Goal: Find specific page/section: Find specific page/section

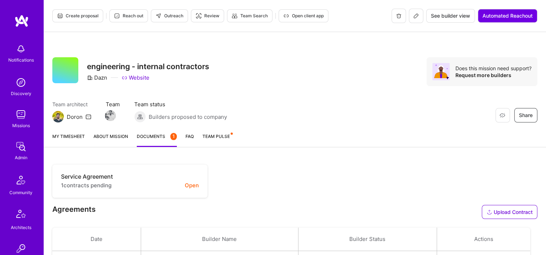
click at [271, 56] on div "Restore Not Interested Share engineering - internal contractors Dazn Website Do…" at bounding box center [295, 79] width 502 height 95
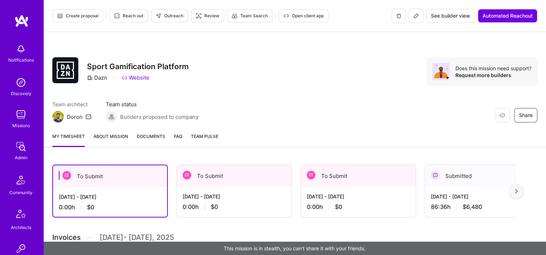
click at [147, 142] on link "Documents" at bounding box center [151, 140] width 29 height 14
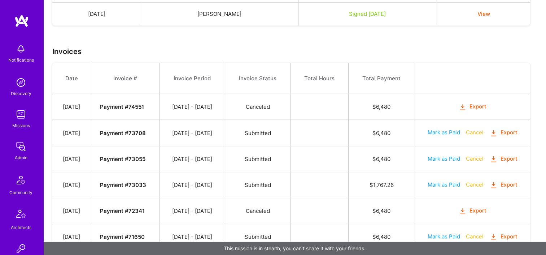
scroll to position [243, 0]
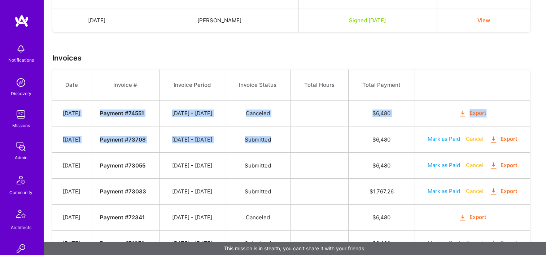
drag, startPoint x: 64, startPoint y: 112, endPoint x: 299, endPoint y: 126, distance: 236.1
click at [299, 126] on tbody "Date Invoice # Invoice Period Invoice Status Total Hours Total Payment Jun 18, …" at bounding box center [291, 189] width 478 height 239
click at [290, 127] on td "Submitted" at bounding box center [258, 140] width 66 height 26
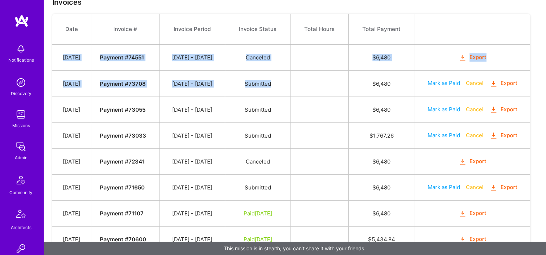
scroll to position [299, 0]
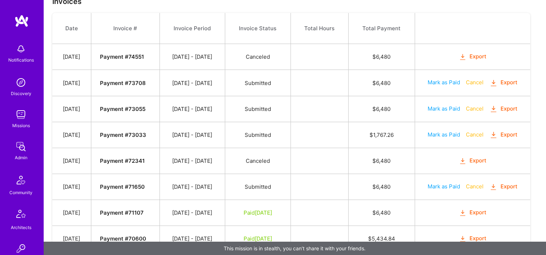
click at [290, 126] on td "Submitted" at bounding box center [258, 135] width 66 height 26
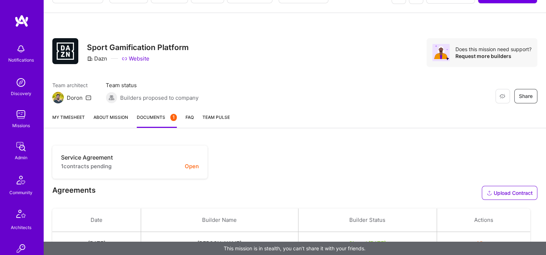
scroll to position [20, 0]
click at [76, 113] on link "My timesheet" at bounding box center [68, 120] width 32 height 14
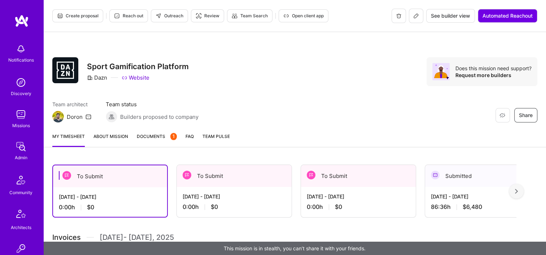
click at [152, 132] on div "My timesheet About Mission Documents 1 FAQ Team Pulse" at bounding box center [295, 137] width 502 height 21
click at [153, 136] on span "Documents 1" at bounding box center [157, 137] width 40 height 8
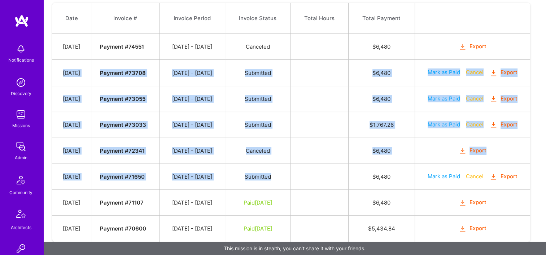
scroll to position [318, 0]
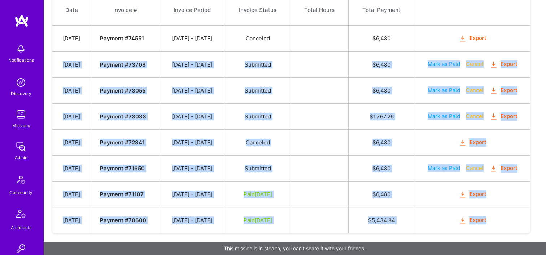
drag, startPoint x: 64, startPoint y: 71, endPoint x: 519, endPoint y: 213, distance: 476.6
click at [519, 213] on tbody "Date Invoice # Invoice Period Invoice Status Total Hours Total Payment Jun 18, …" at bounding box center [291, 114] width 478 height 239
copy tbody "Jun 2, 2025 Payment # 73708 05/16 - 05/31/2025 Submitted $ 6,480 Mark as Paid C…"
click at [343, 136] on td at bounding box center [319, 143] width 58 height 26
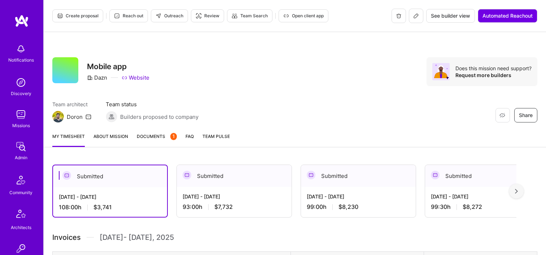
click at [287, 84] on div "Restore Not Interested Share Mobile app Dazn Website Does this mission need sup…" at bounding box center [294, 71] width 485 height 29
click at [163, 139] on span "Documents 1" at bounding box center [157, 137] width 40 height 8
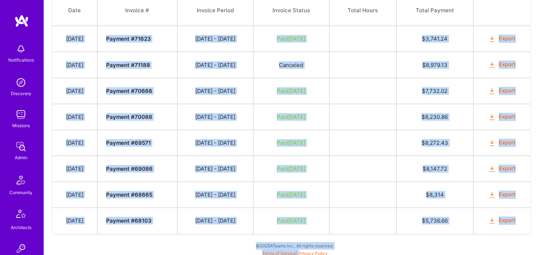
scroll to position [318, 0]
drag, startPoint x: 67, startPoint y: 100, endPoint x: 521, endPoint y: 217, distance: 468.6
click at [521, 217] on tbody "Date Invoice # Invoice Period Invoice Status Total Hours Total Payment Apr 7, 2…" at bounding box center [291, 114] width 478 height 239
copy tbody "Apr 7, 2025 Payment # 71623 03/16 - 03/31/2025 Paid May 28, 2025 $ 3,741.24 Exp…"
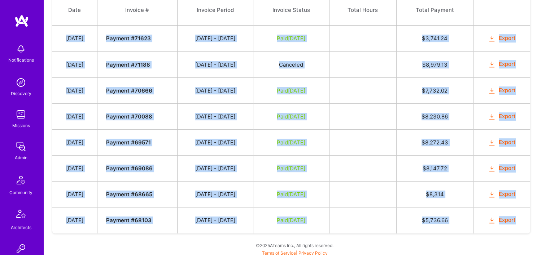
copy tbody "Apr 7, 2025 Payment # 71623 03/16 - 03/31/2025 Paid May 28, 2025 $ 3,741.24 Exp…"
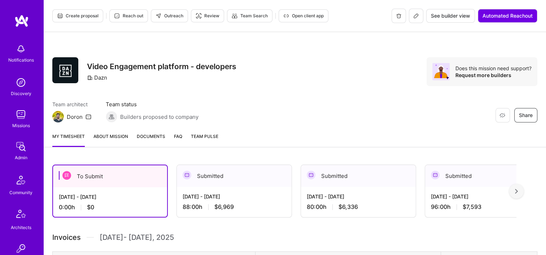
click at [150, 141] on link "Documents" at bounding box center [151, 140] width 29 height 14
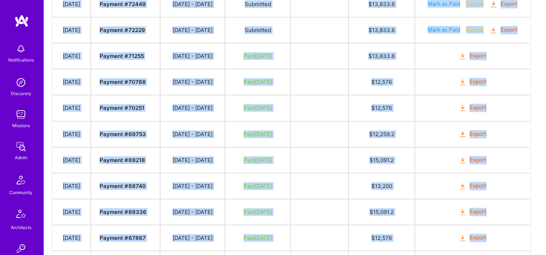
scroll to position [418, 0]
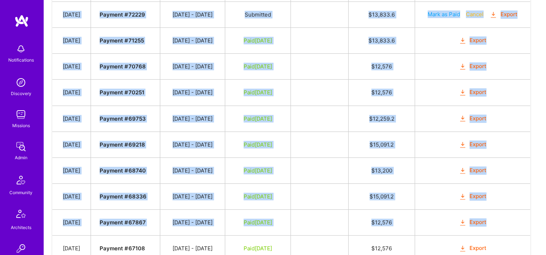
drag, startPoint x: 64, startPoint y: 91, endPoint x: 503, endPoint y: 215, distance: 456.4
click at [503, 215] on tbody "Date Invoice # Invoice Period Invoice Status Total Hours Total Payment Jul 7, 2…" at bounding box center [291, 90] width 478 height 551
copy tbody "Jul 7, 2025 Payment # 75081 06/16 - 06/30/2025 Submitted $ 6,969.6 Mark as Paid…"
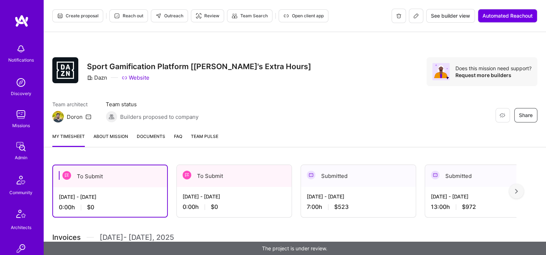
click at [148, 137] on span "Documents" at bounding box center [151, 137] width 29 height 8
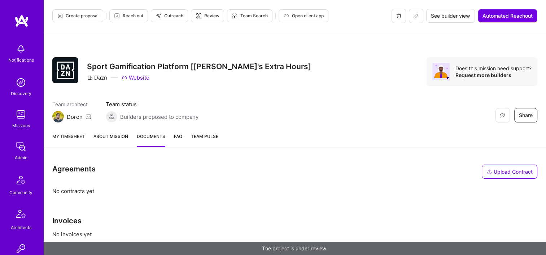
scroll to position [83, 0]
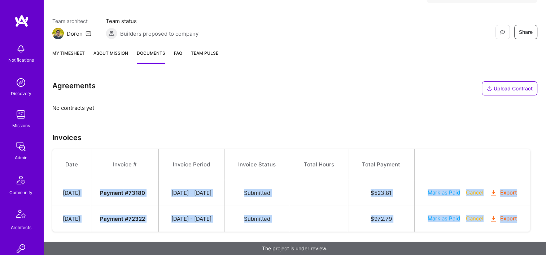
drag, startPoint x: 62, startPoint y: 189, endPoint x: 525, endPoint y: 217, distance: 464.2
click at [525, 217] on tbody "Date Invoice # Invoice Period Invoice Status Total Hours Total Payment [DATE] P…" at bounding box center [291, 190] width 478 height 83
copy tbody "[DATE] Payment # 73180 [DATE] - [DATE] Submitted $ 523.81 Mark as Paid Cancel E…"
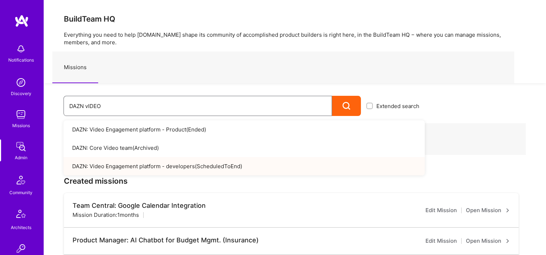
drag, startPoint x: 0, startPoint y: 0, endPoint x: 14, endPoint y: 93, distance: 94.2
paste input "My Company: DAZN Social Events - WE"
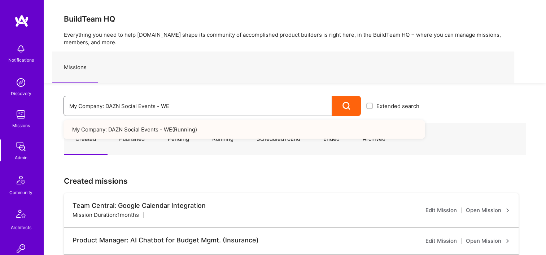
type input "My Company: DAZN Social Events - WE"
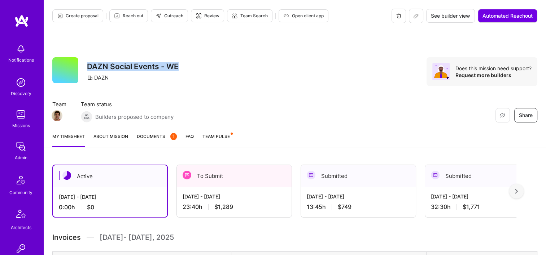
drag, startPoint x: 87, startPoint y: 64, endPoint x: 178, endPoint y: 59, distance: 91.4
click at [178, 59] on div "DAZN Social Events - WE DAZN" at bounding box center [133, 71] width 92 height 29
copy h3 "DAZN Social Events - WE"
click at [153, 134] on span "Documents 1" at bounding box center [157, 137] width 40 height 8
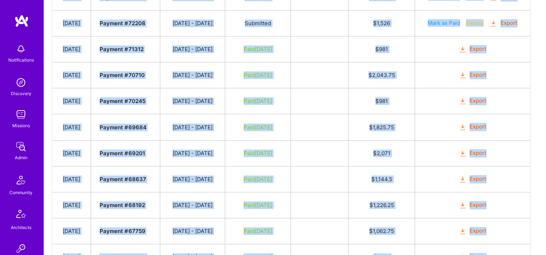
scroll to position [651, 0]
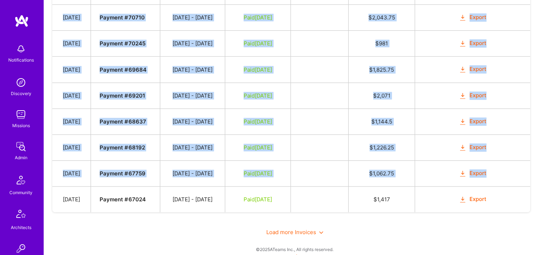
drag, startPoint x: 61, startPoint y: 128, endPoint x: 495, endPoint y: 166, distance: 435.4
copy tbody "Sep 22, 2025 Payment # 77843 09/01 - 09/15/2025 Submitted $ 749.38 Mark as Paid…"
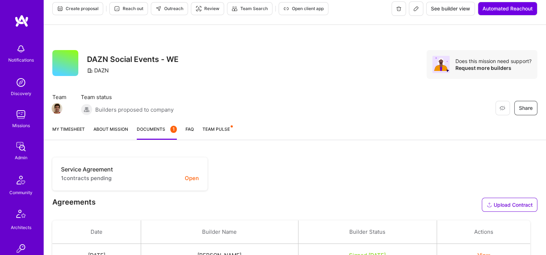
scroll to position [0, 0]
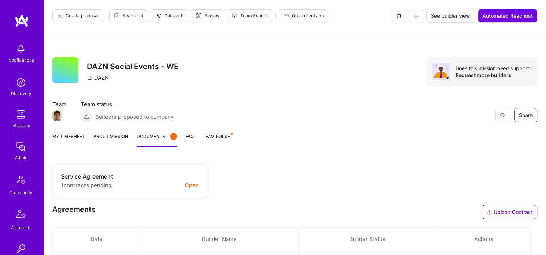
click at [15, 156] on div "Admin" at bounding box center [21, 158] width 13 height 8
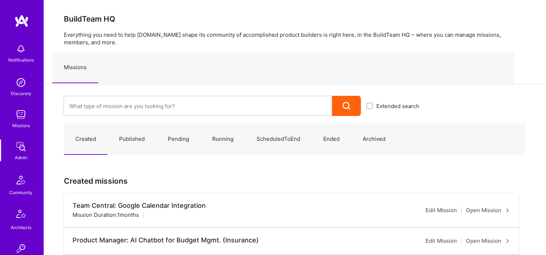
click at [128, 89] on div "Extended search" at bounding box center [234, 99] width 381 height 33
click at [121, 106] on input at bounding box center [197, 106] width 257 height 18
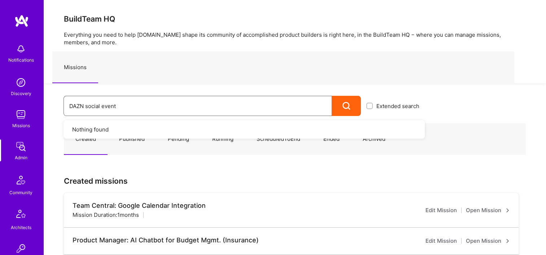
type input "DAZN social events"
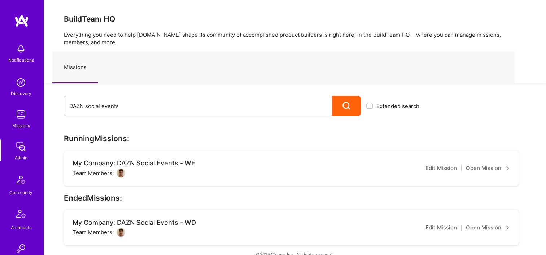
scroll to position [12, 0]
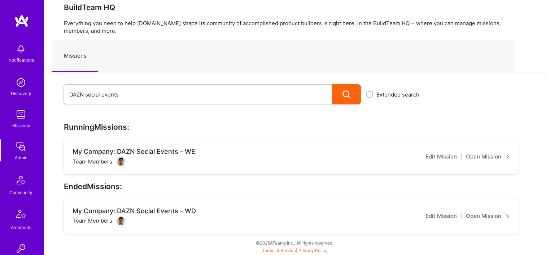
click at [491, 217] on link "Open Mission" at bounding box center [488, 216] width 44 height 9
